Goal: Task Accomplishment & Management: Use online tool/utility

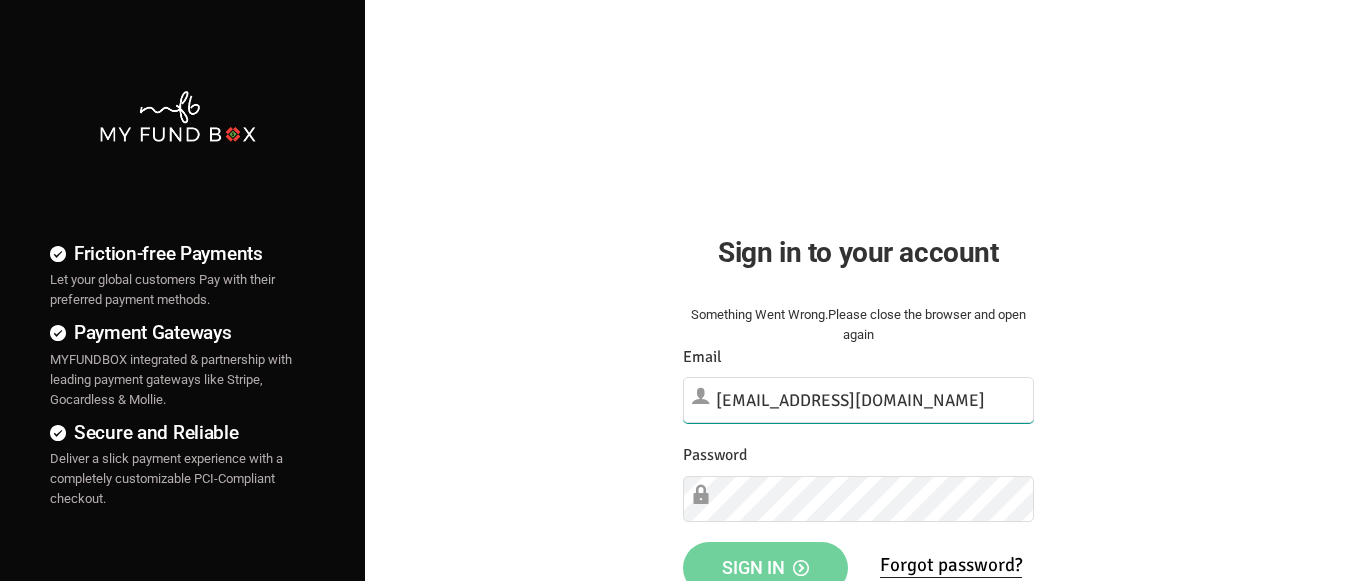
type input "[EMAIL_ADDRESS][DOMAIN_NAME]"
click at [765, 559] on span "Sign in" at bounding box center [765, 567] width 87 height 21
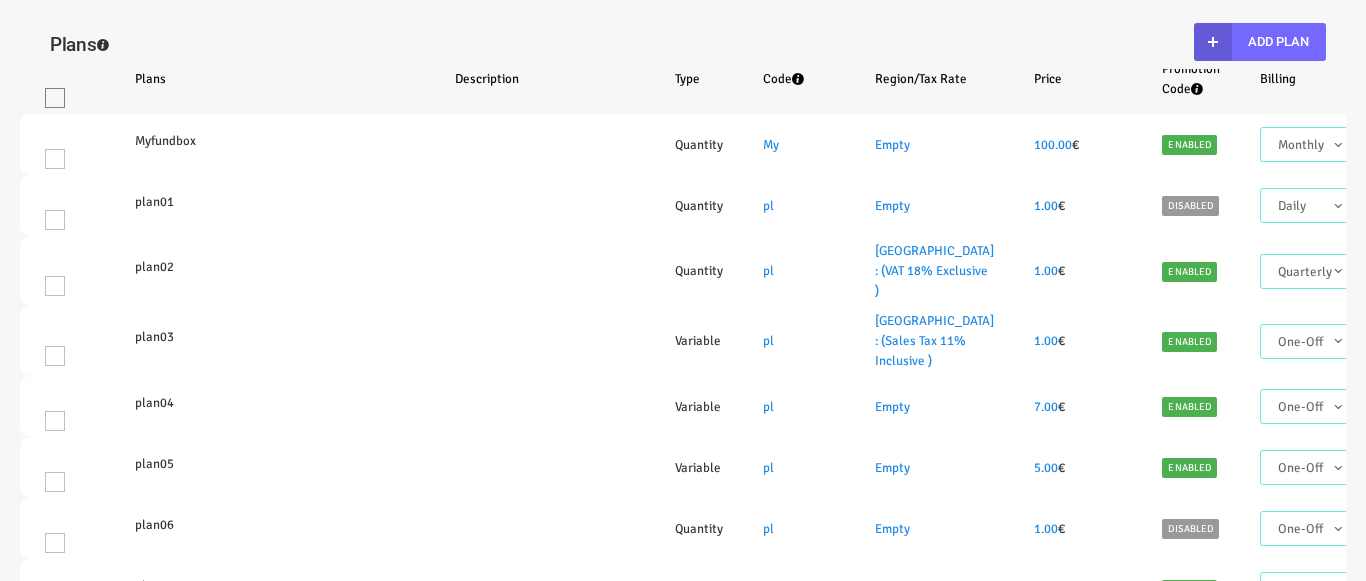
select select "100"
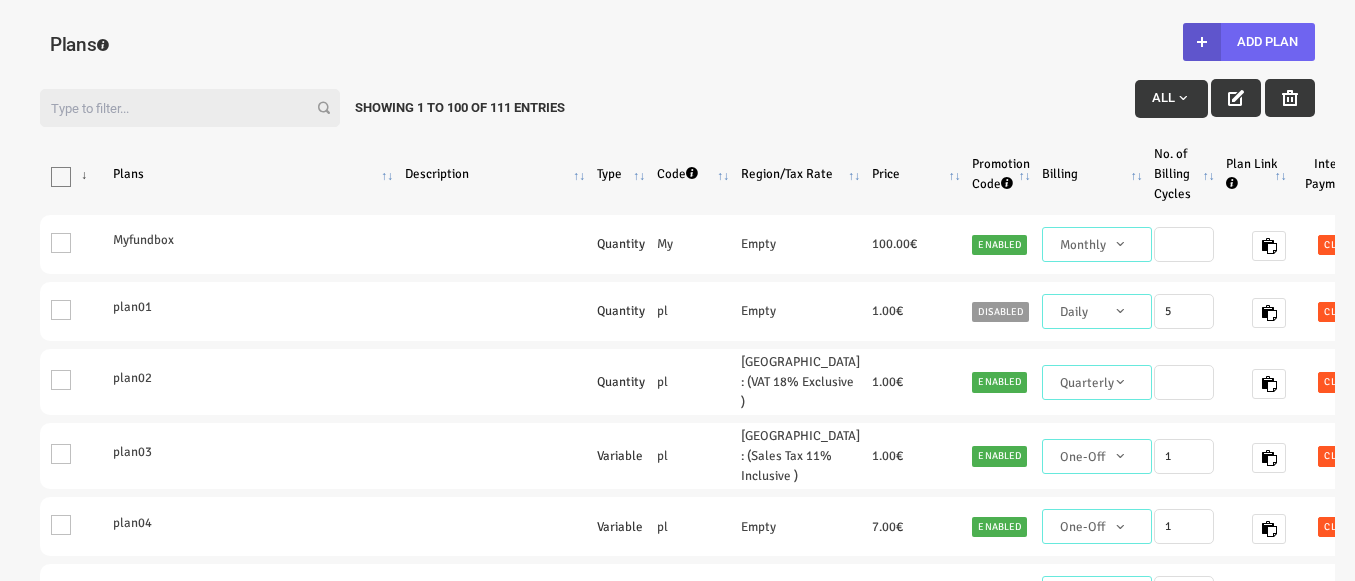
click at [1248, 42] on button "Add Plan" at bounding box center [1249, 42] width 132 height 38
type input "100"
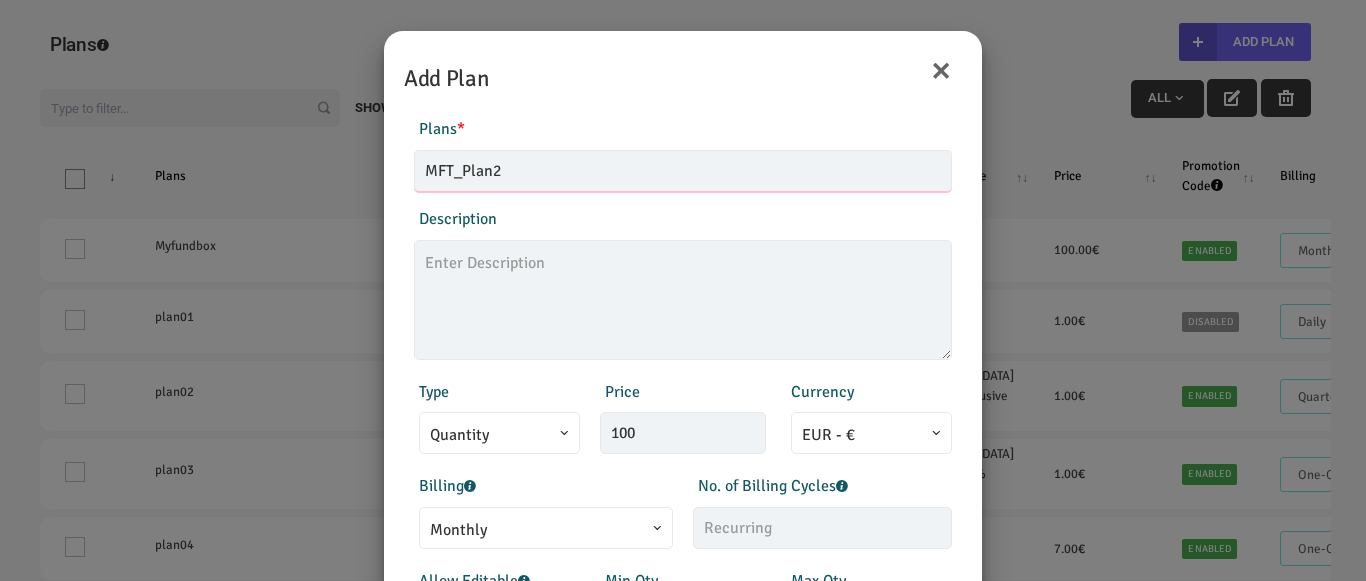
type input "MFT_Plan2"
type textarea "MFT_Plan2_description"
